Goal: Information Seeking & Learning: Learn about a topic

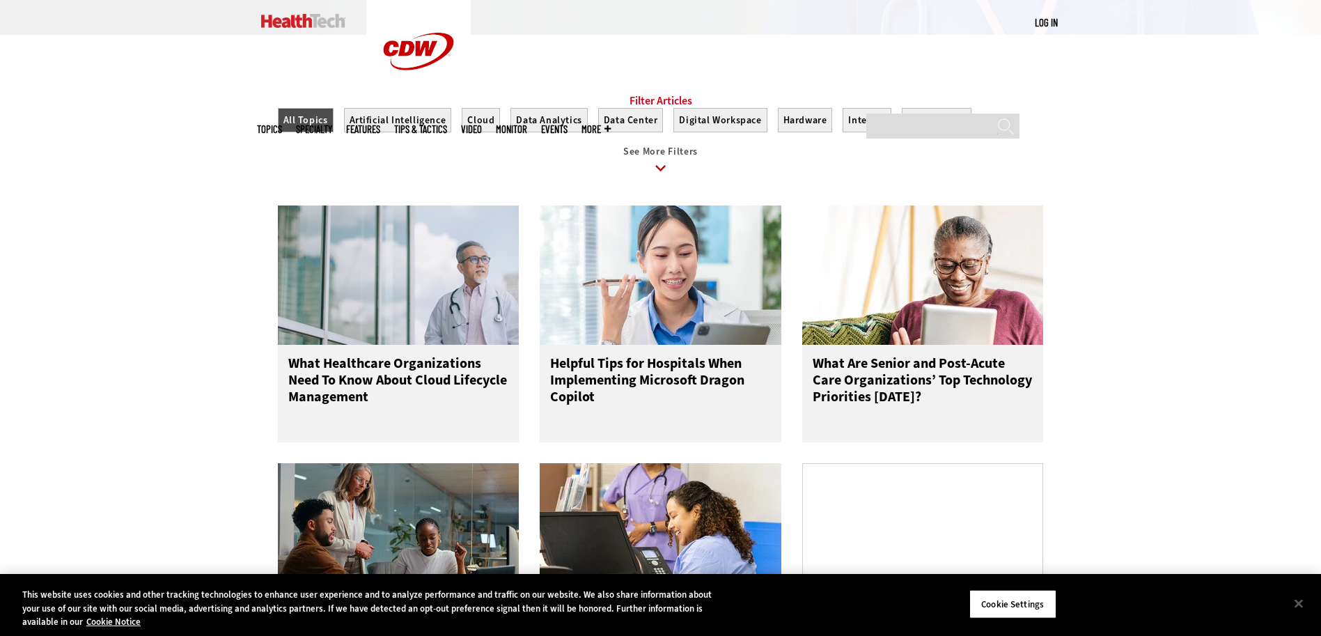
scroll to position [557, 0]
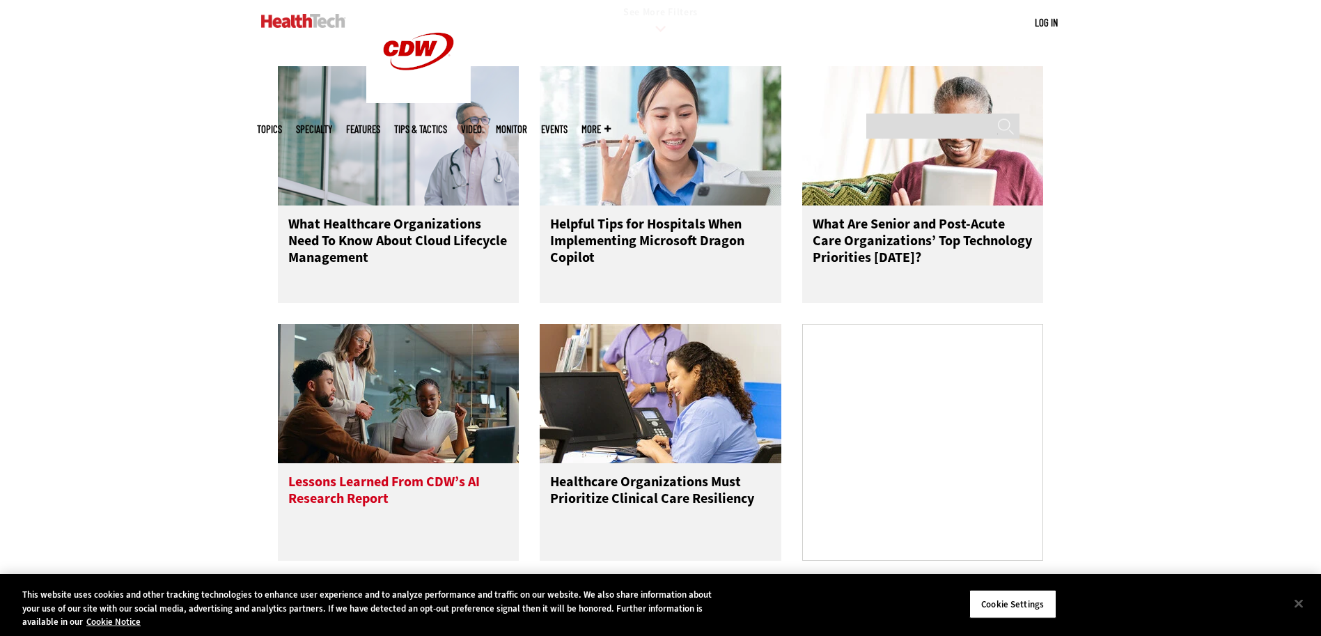
click at [327, 503] on h3 "Lessons Learned From CDW’s AI Research Report" at bounding box center [398, 501] width 221 height 56
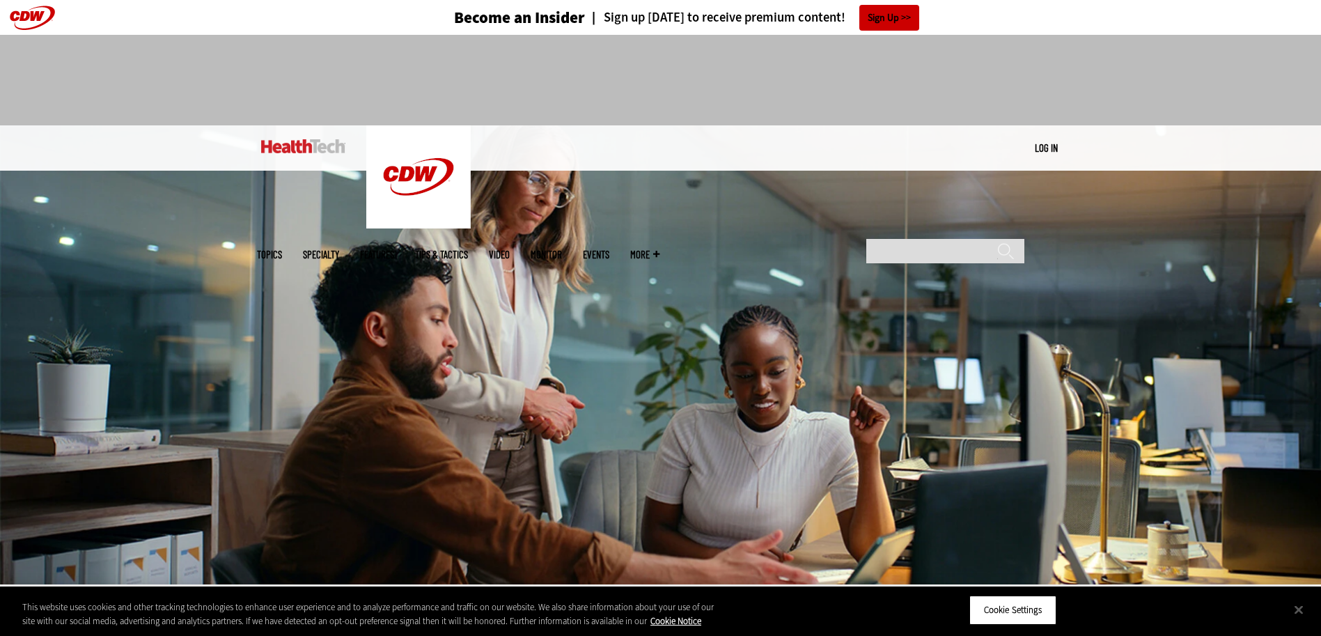
scroll to position [209, 0]
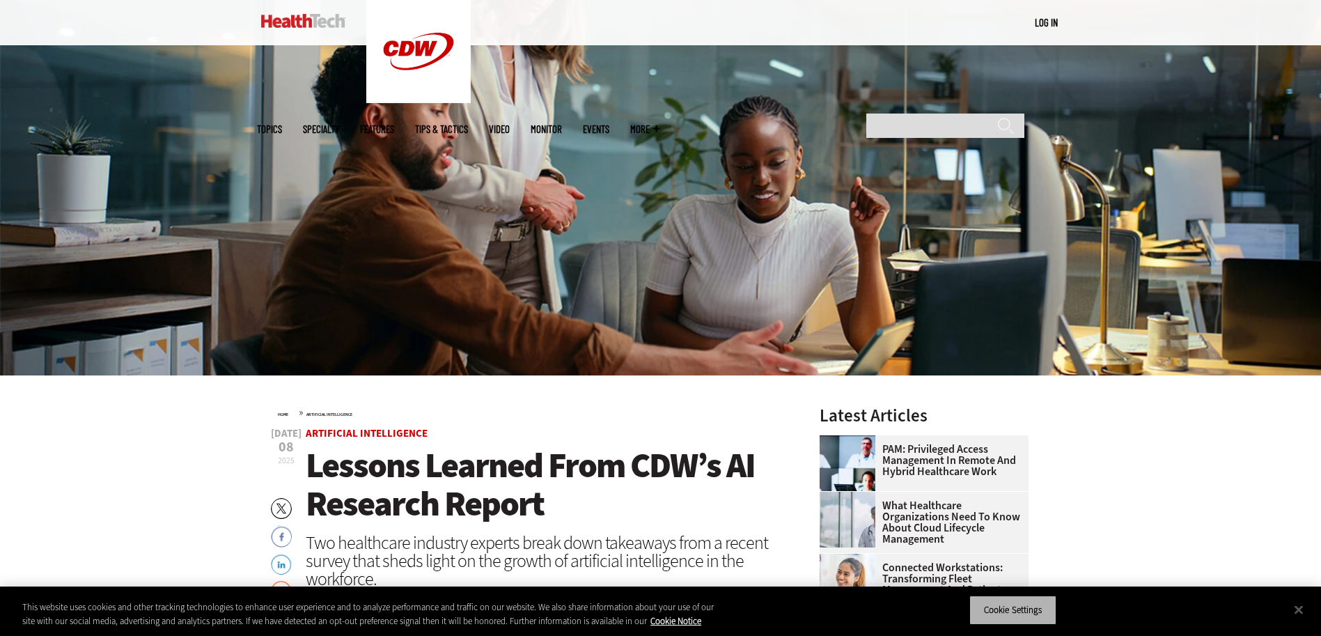
click at [1001, 607] on button "Cookie Settings" at bounding box center [1012, 609] width 87 height 29
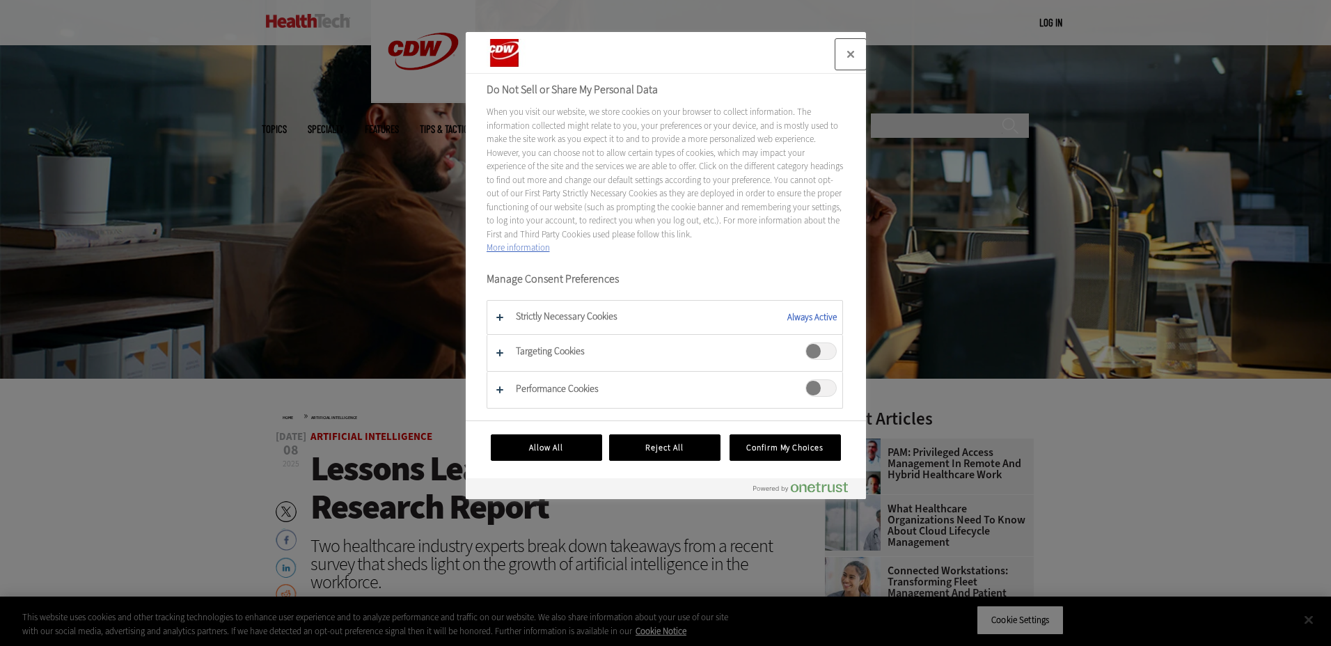
click at [851, 53] on button "Close" at bounding box center [850, 54] width 31 height 31
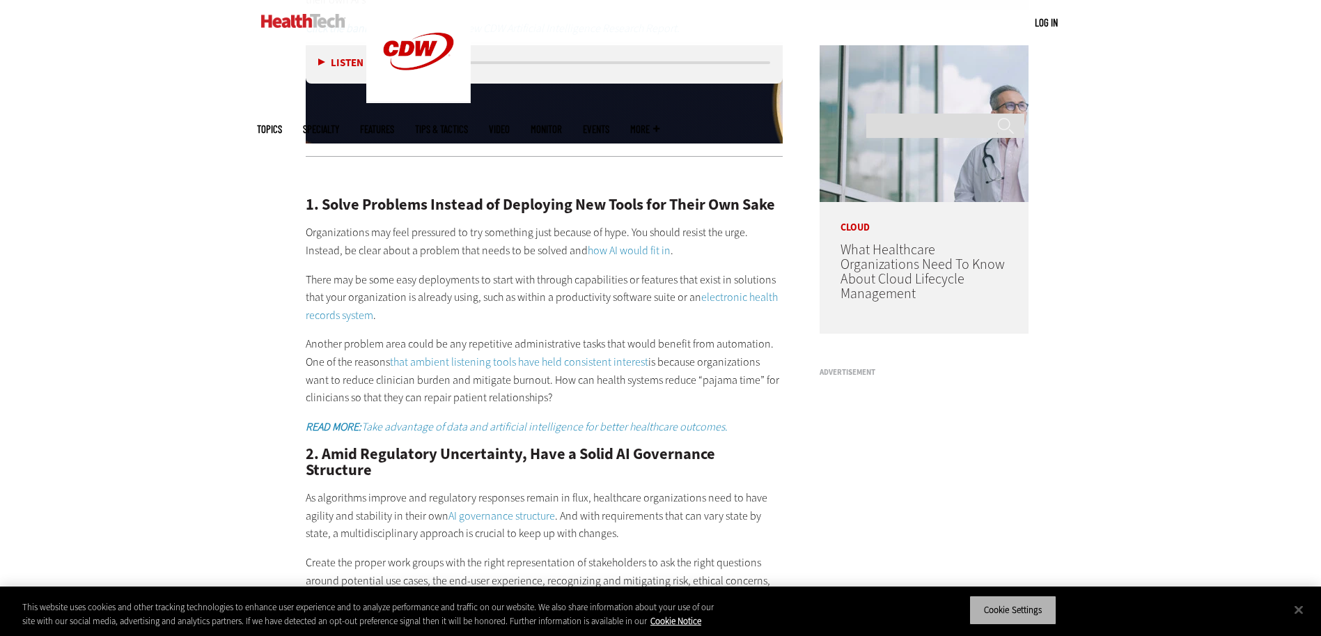
scroll to position [905, 0]
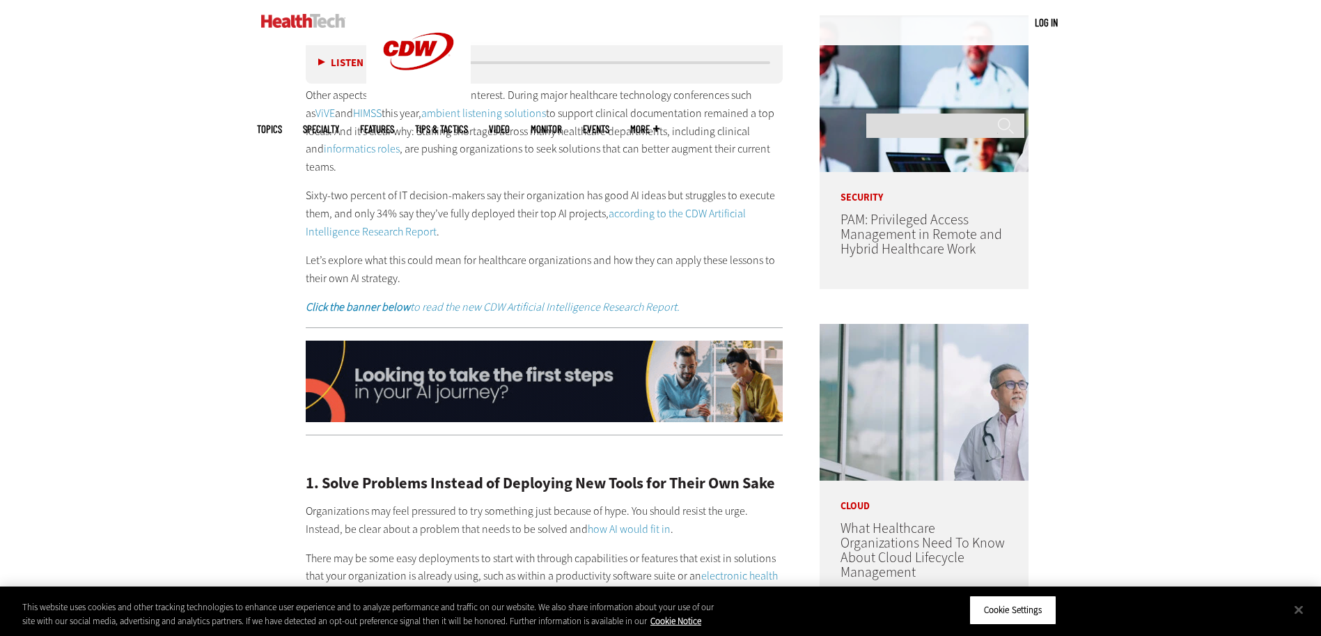
click at [508, 371] on img at bounding box center [545, 381] width 478 height 82
